Goal: Download file/media

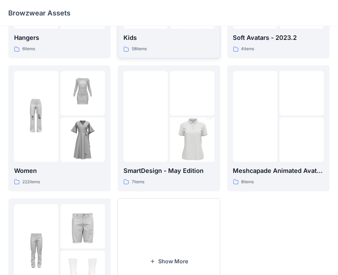
scroll to position [103, 0]
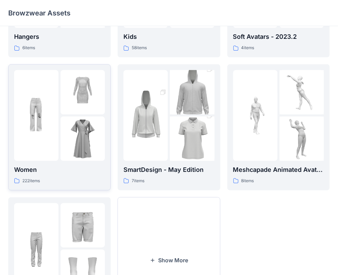
click at [32, 127] on img at bounding box center [36, 115] width 44 height 44
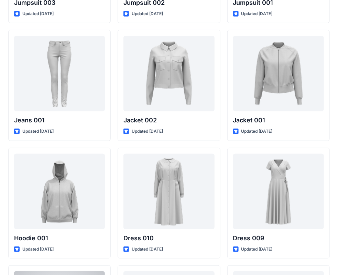
scroll to position [4014, 0]
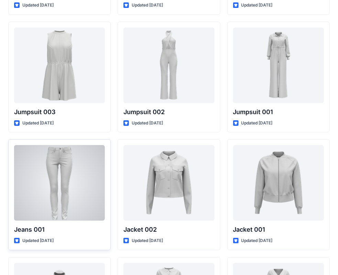
click at [72, 168] on div at bounding box center [59, 183] width 91 height 76
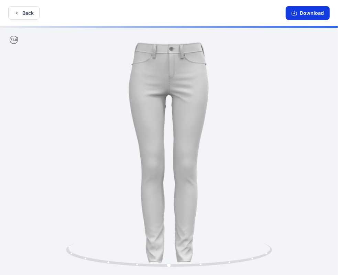
click at [313, 15] on button "Download" at bounding box center [307, 13] width 44 height 14
